Goal: Task Accomplishment & Management: Use online tool/utility

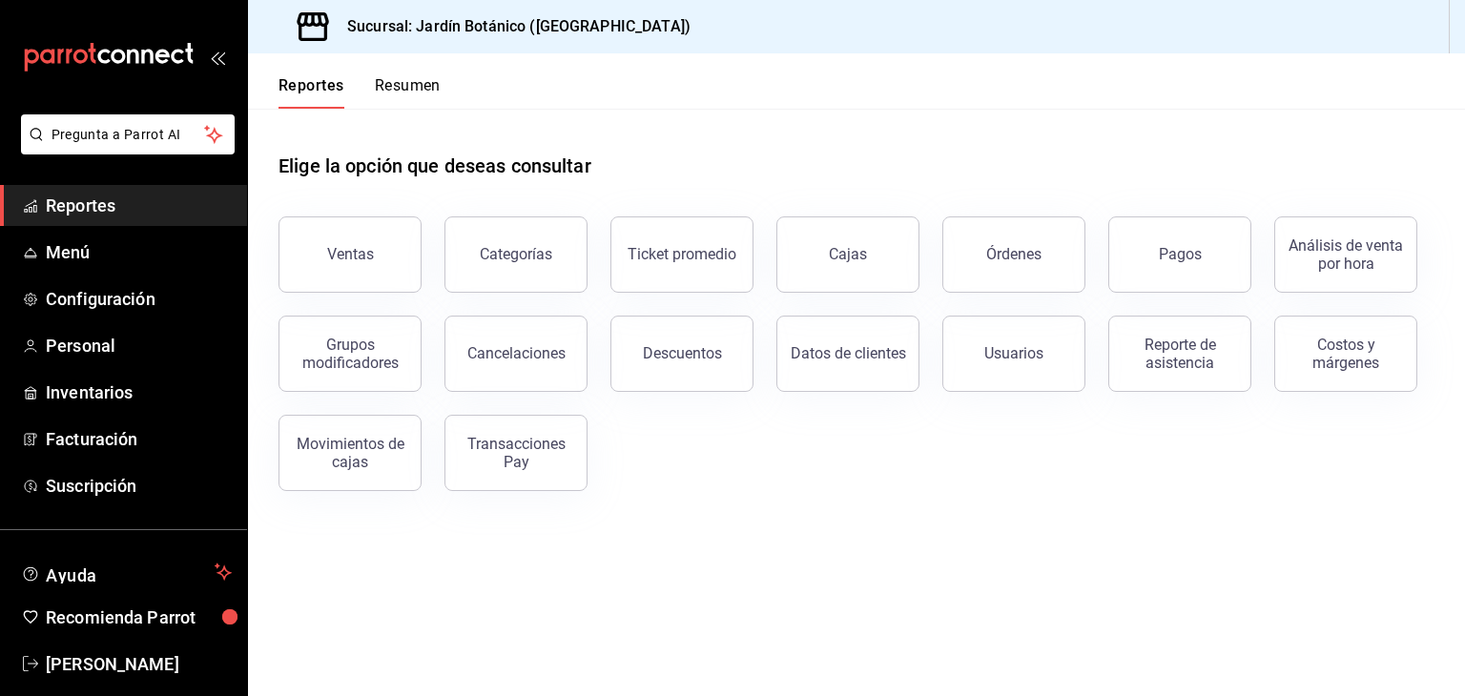
click at [108, 209] on span "Reportes" at bounding box center [139, 206] width 186 height 26
click at [347, 257] on div "Ventas" at bounding box center [350, 254] width 47 height 18
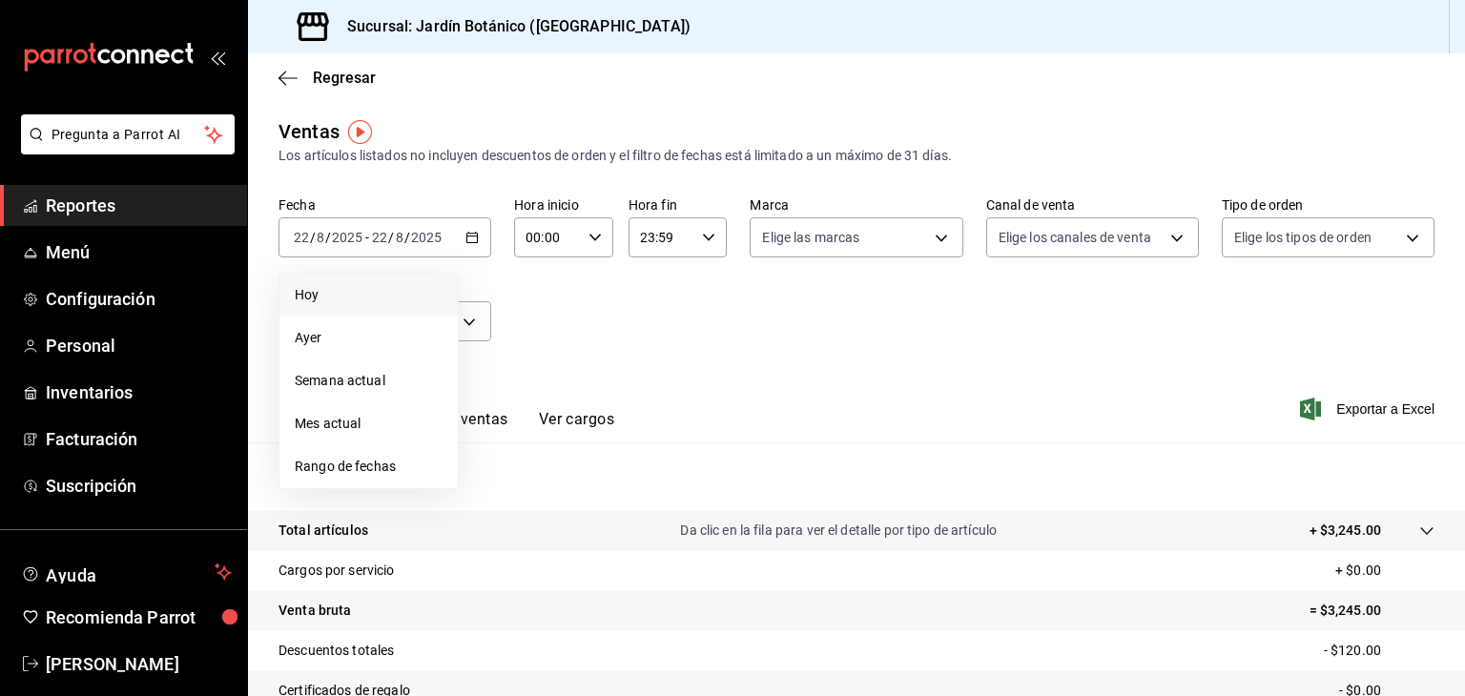
click at [317, 298] on span "Hoy" at bounding box center [369, 295] width 148 height 20
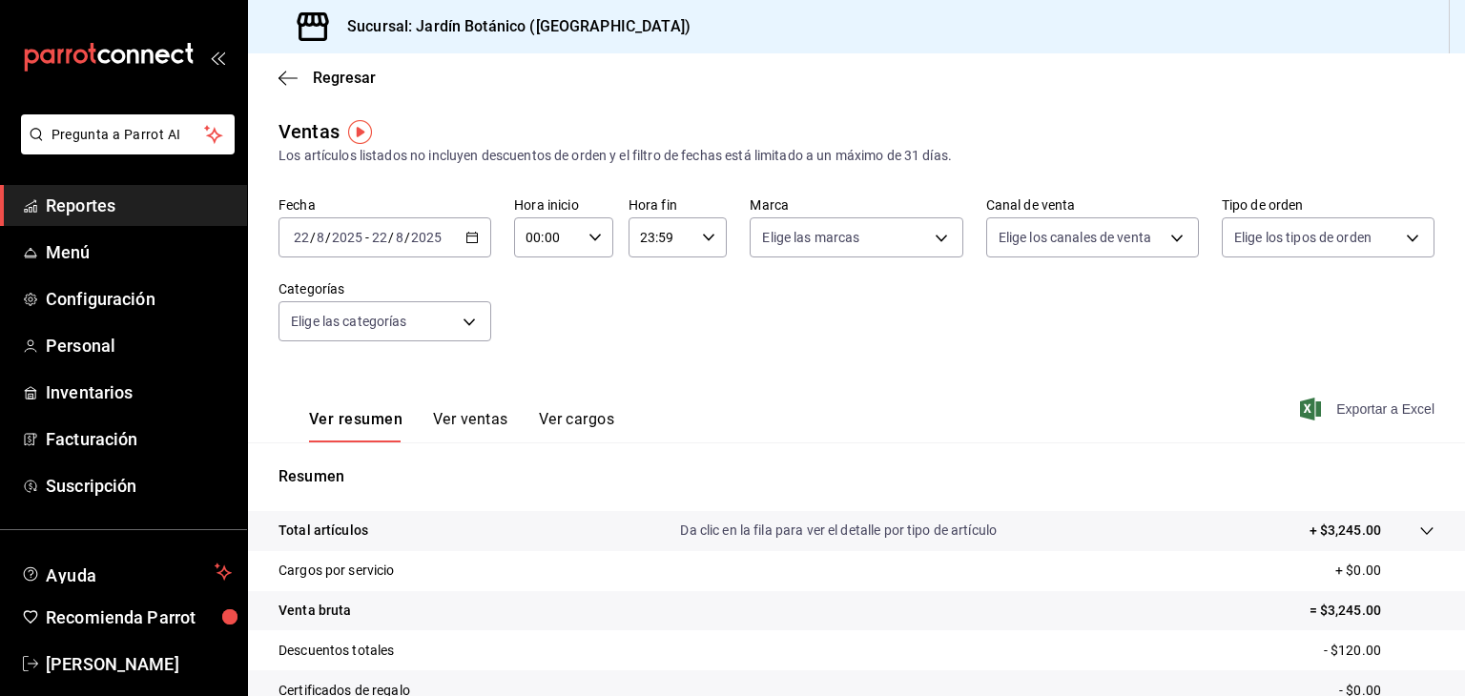
click at [1361, 404] on span "Exportar a Excel" at bounding box center [1369, 409] width 131 height 23
click at [111, 669] on span "[PERSON_NAME]" at bounding box center [139, 664] width 186 height 26
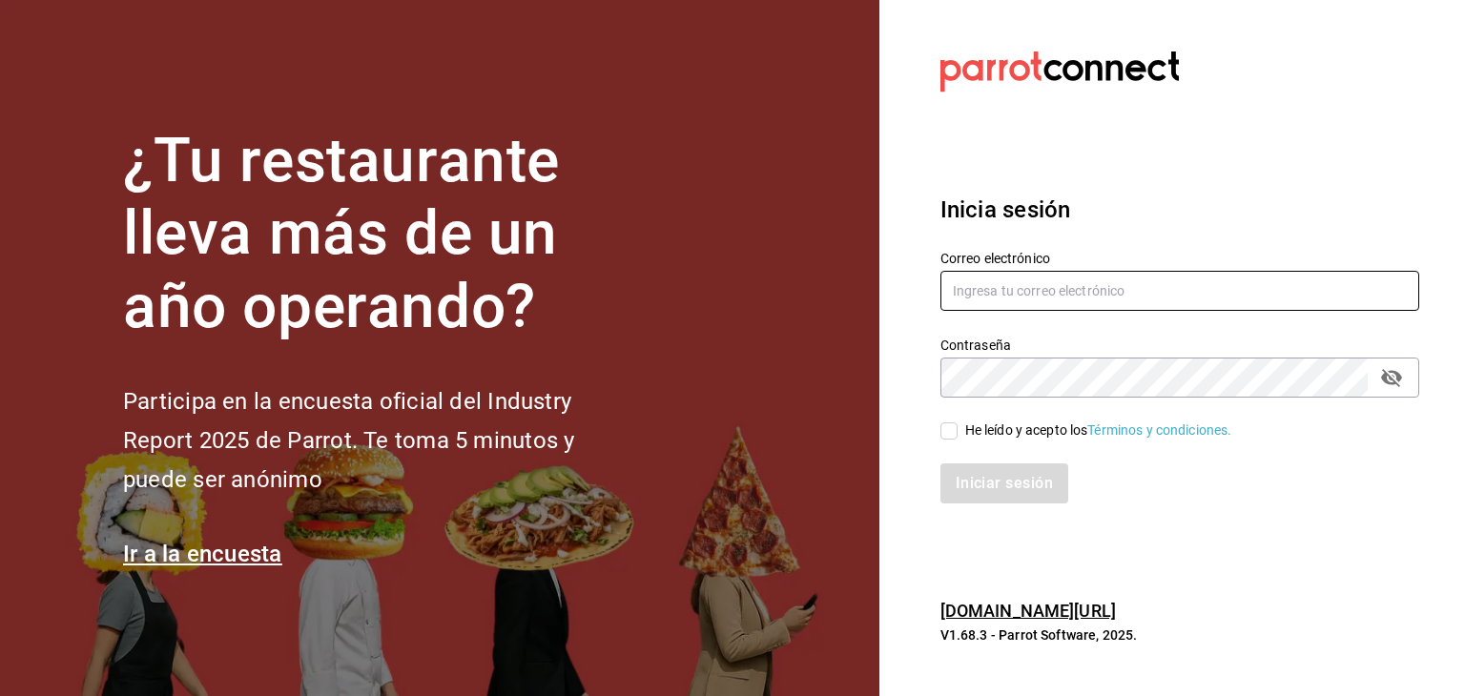
type input "[EMAIL_ADDRESS][PERSON_NAME][DOMAIN_NAME]"
